Goal: Task Accomplishment & Management: Manage account settings

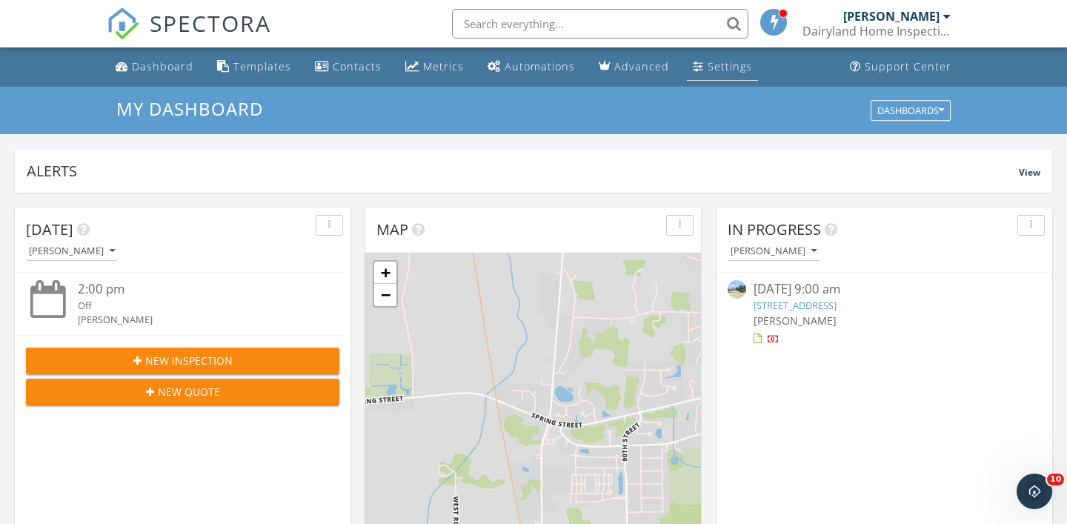
click at [719, 73] on div "Settings" at bounding box center [730, 66] width 44 height 14
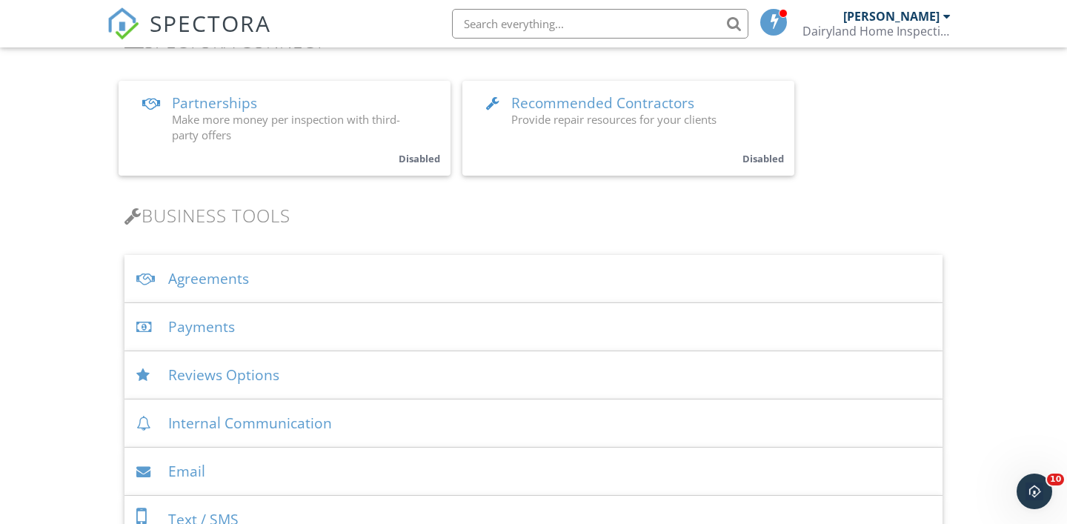
click at [228, 326] on div "Payments" at bounding box center [534, 327] width 818 height 48
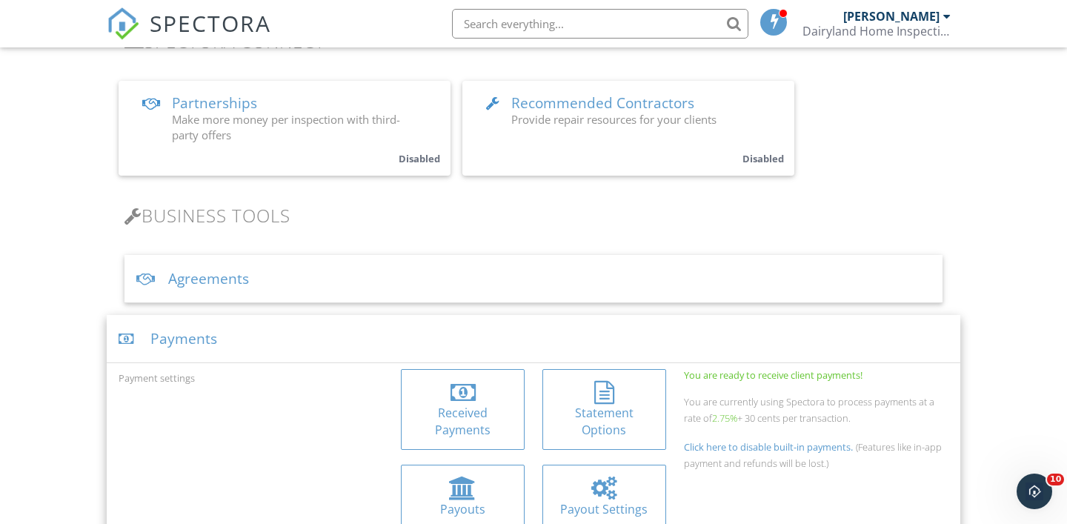
click at [464, 407] on div "Received Payments" at bounding box center [463, 421] width 100 height 33
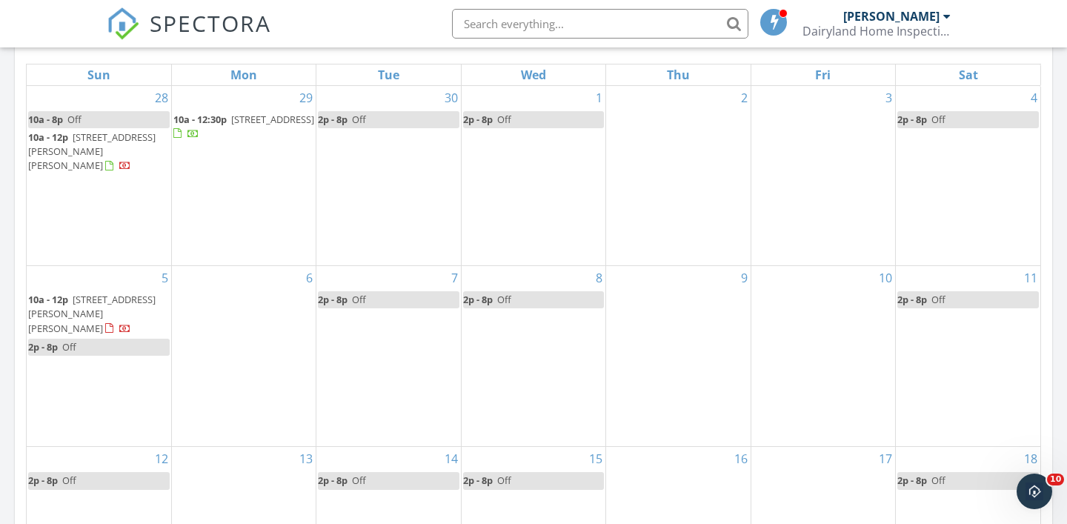
scroll to position [700, 0]
